Goal: Use online tool/utility: Use online tool/utility

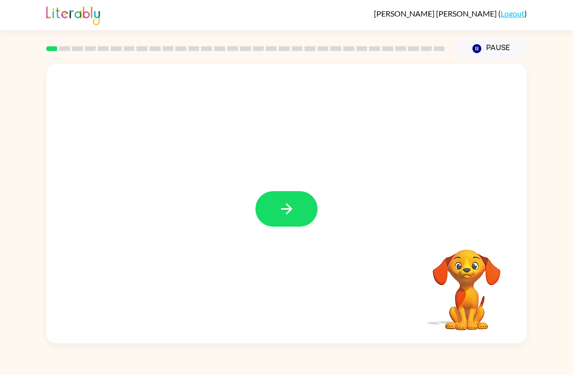
click at [277, 211] on button "button" at bounding box center [287, 208] width 62 height 35
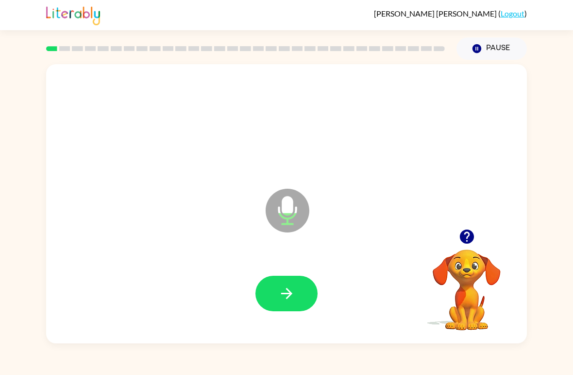
click at [283, 212] on icon "Microphone The Microphone is here when it is your turn to talk" at bounding box center [336, 222] width 146 height 73
click at [285, 294] on icon "button" at bounding box center [286, 293] width 11 height 11
click at [285, 292] on icon "button" at bounding box center [286, 293] width 17 height 17
click at [278, 285] on icon "button" at bounding box center [286, 293] width 17 height 17
click at [507, 217] on div "raw Microphone The Microphone is here when it is your turn to talk" at bounding box center [286, 203] width 481 height 279
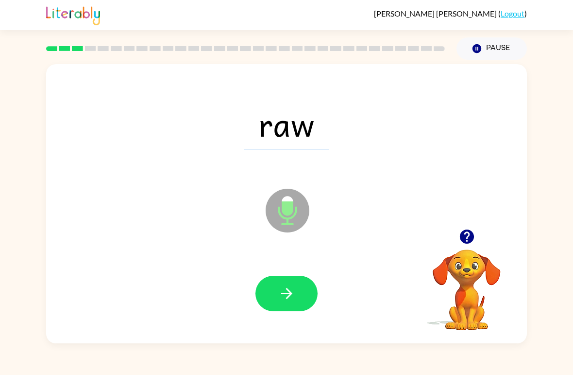
click at [286, 293] on icon "button" at bounding box center [286, 293] width 11 height 11
click at [283, 294] on icon "button" at bounding box center [286, 293] width 11 height 11
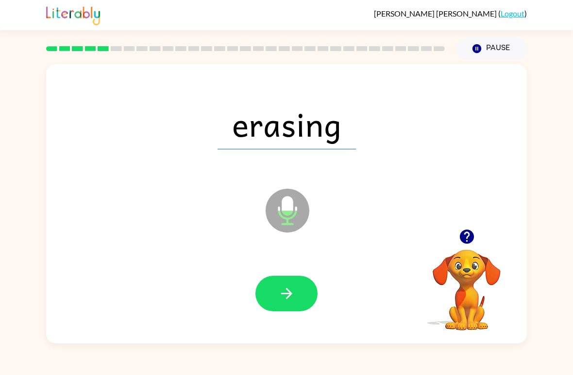
click at [286, 290] on icon "button" at bounding box center [286, 293] width 17 height 17
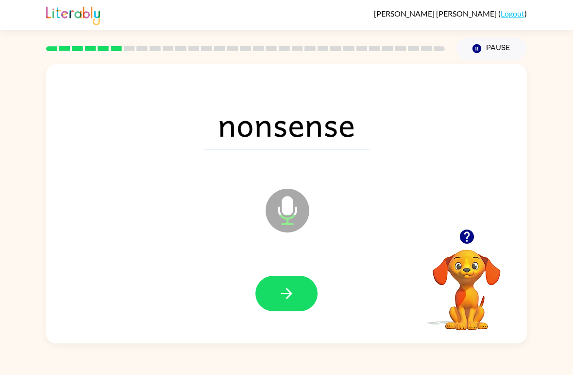
click at [470, 230] on icon "button" at bounding box center [467, 236] width 17 height 17
click at [291, 302] on icon "button" at bounding box center [286, 293] width 17 height 17
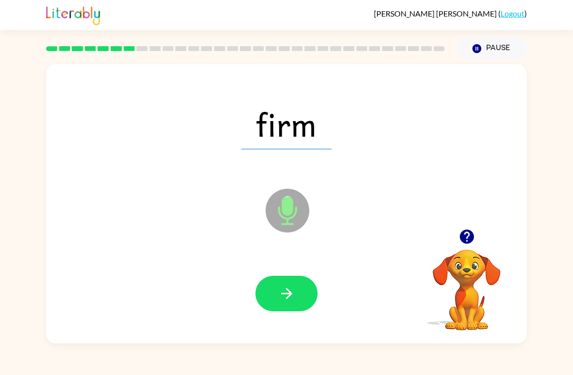
click at [288, 293] on icon "button" at bounding box center [286, 293] width 17 height 17
click at [281, 298] on icon "button" at bounding box center [286, 293] width 17 height 17
click at [284, 291] on icon "button" at bounding box center [286, 293] width 17 height 17
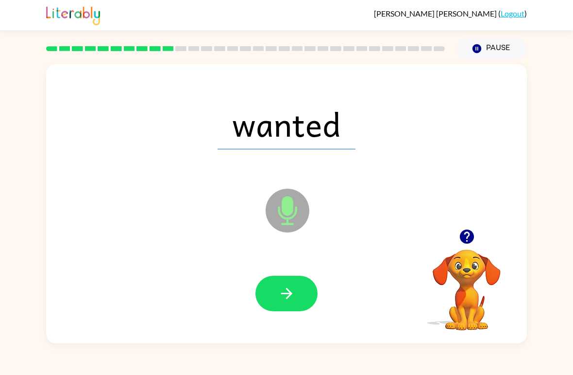
click at [281, 303] on button "button" at bounding box center [287, 292] width 62 height 35
click at [286, 294] on icon "button" at bounding box center [286, 293] width 11 height 11
click at [289, 303] on button "button" at bounding box center [287, 292] width 62 height 35
click at [291, 294] on icon "button" at bounding box center [286, 293] width 11 height 11
click at [269, 291] on button "button" at bounding box center [287, 292] width 62 height 35
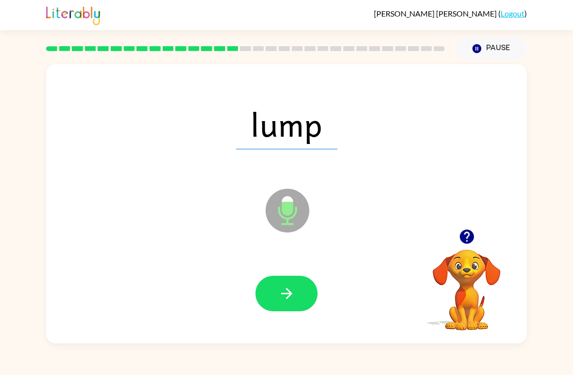
click at [266, 294] on button "button" at bounding box center [287, 292] width 62 height 35
click at [278, 292] on icon "button" at bounding box center [286, 293] width 17 height 17
click at [289, 292] on icon "button" at bounding box center [286, 293] width 11 height 11
click at [278, 293] on icon "button" at bounding box center [286, 293] width 17 height 17
click at [293, 303] on button "button" at bounding box center [287, 292] width 62 height 35
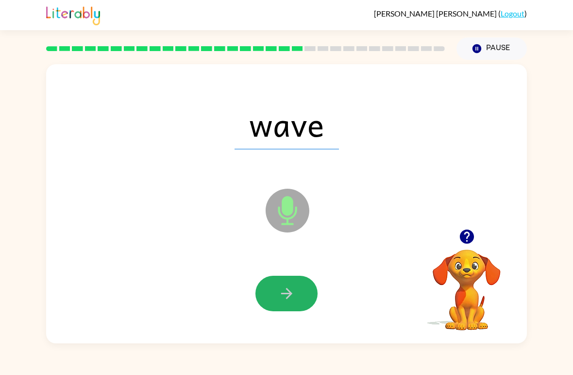
click at [298, 303] on button "button" at bounding box center [287, 292] width 62 height 35
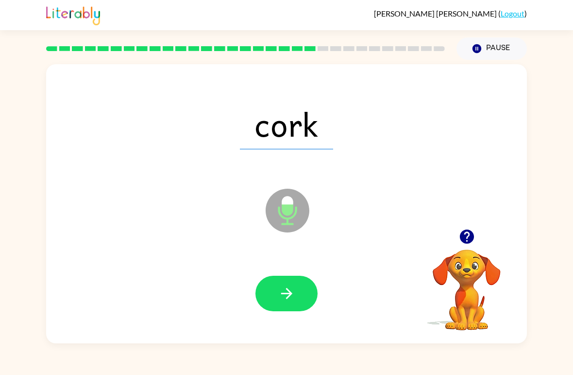
click at [285, 287] on icon "button" at bounding box center [286, 293] width 17 height 17
click at [287, 295] on icon "button" at bounding box center [286, 293] width 17 height 17
click at [283, 299] on icon "button" at bounding box center [286, 293] width 17 height 17
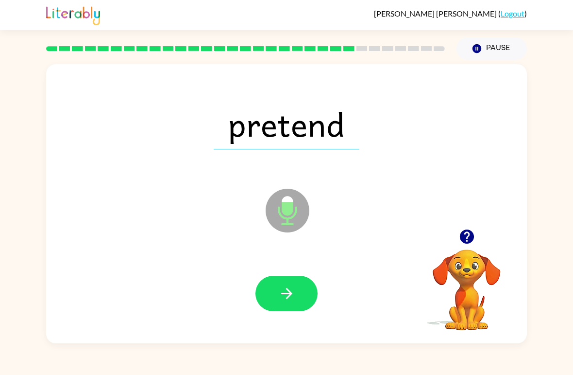
click at [289, 286] on icon "button" at bounding box center [286, 293] width 17 height 17
click at [290, 292] on icon "button" at bounding box center [286, 293] width 11 height 11
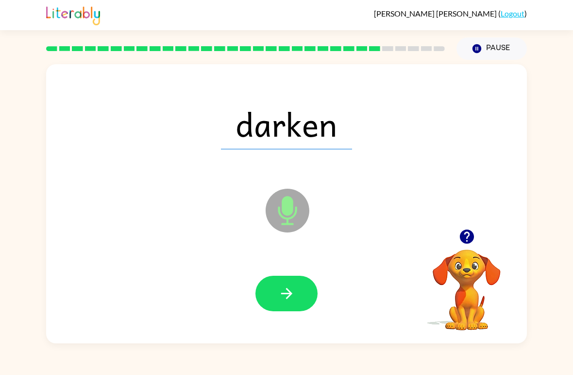
click at [270, 273] on div at bounding box center [287, 294] width 462 height 80
click at [296, 290] on button "button" at bounding box center [287, 292] width 62 height 35
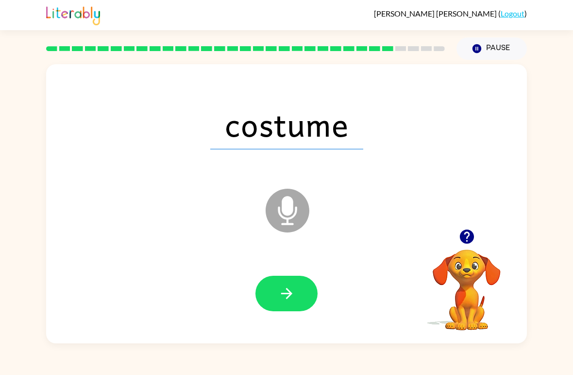
click at [281, 293] on icon "button" at bounding box center [286, 293] width 17 height 17
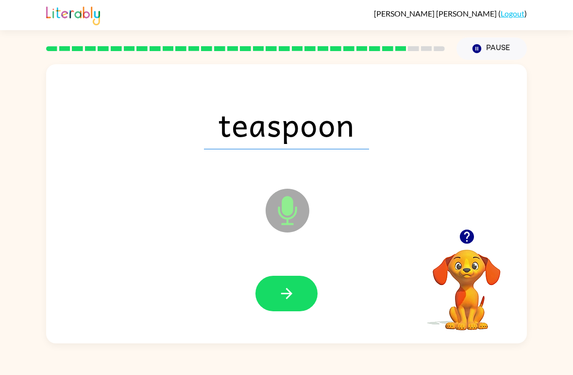
click at [295, 305] on button "button" at bounding box center [287, 292] width 62 height 35
click at [289, 295] on icon "button" at bounding box center [286, 293] width 11 height 11
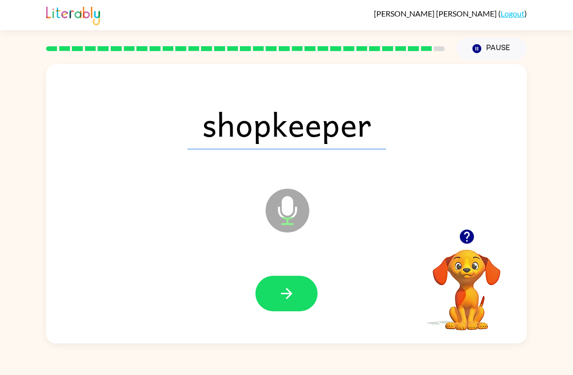
click at [284, 287] on icon "button" at bounding box center [286, 293] width 17 height 17
